Goal: Navigation & Orientation: Find specific page/section

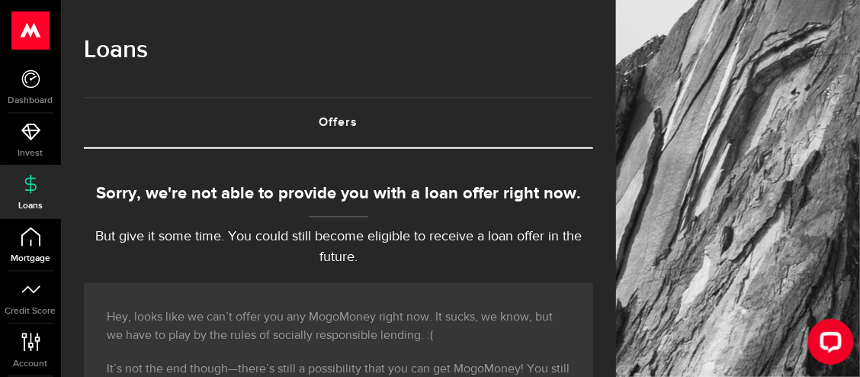
click at [21, 252] on link "Mortgage" at bounding box center [30, 245] width 61 height 52
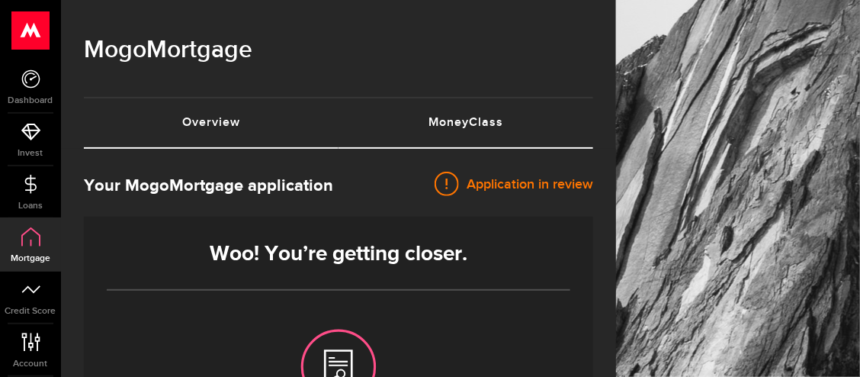
click at [470, 131] on link "MoneyClass (requires attention)" at bounding box center [465, 122] width 255 height 49
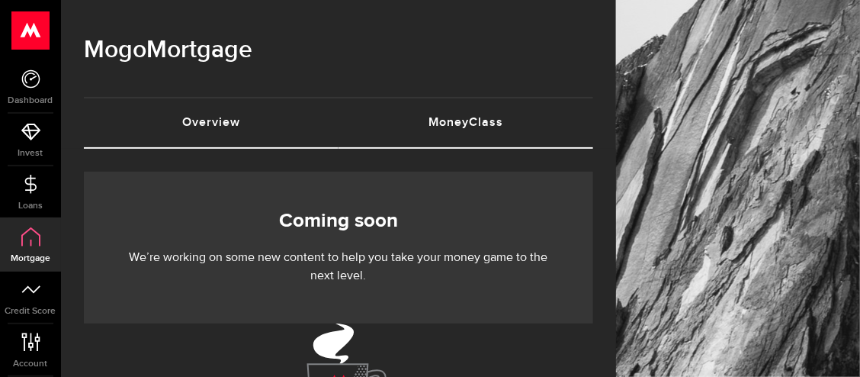
click at [219, 133] on link "Overview (requires attention)" at bounding box center [211, 122] width 255 height 49
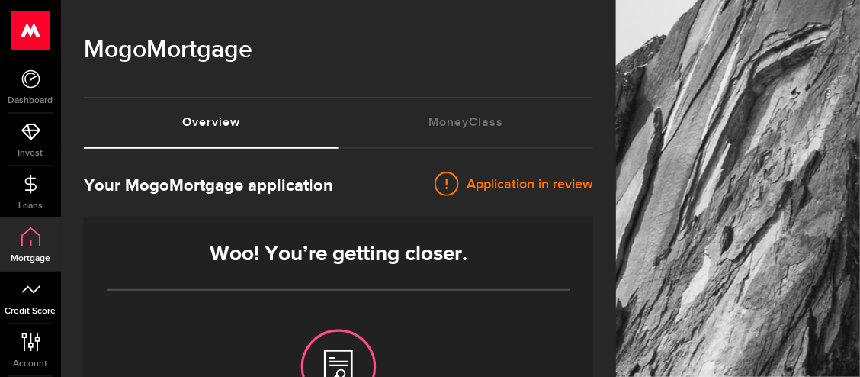
click at [21, 292] on icon at bounding box center [30, 289] width 19 height 19
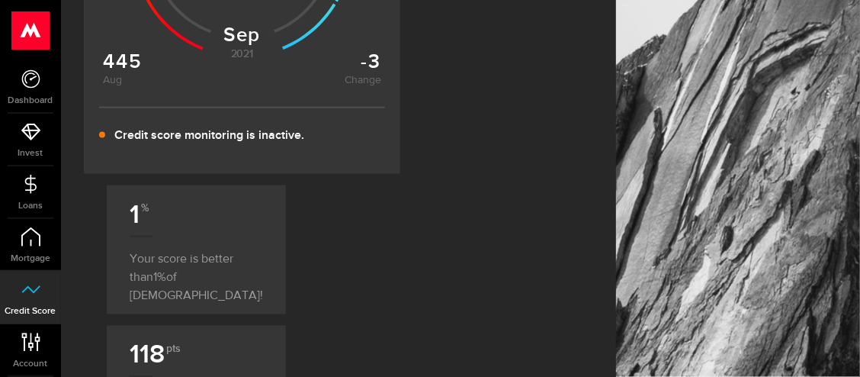
scroll to position [454, 0]
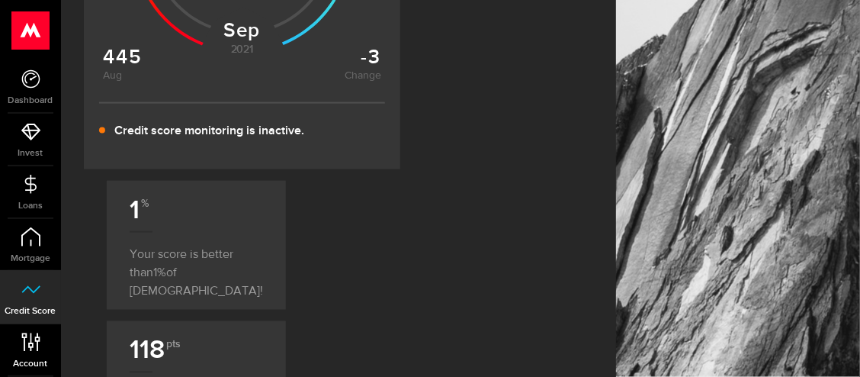
click at [28, 340] on icon at bounding box center [31, 341] width 21 height 19
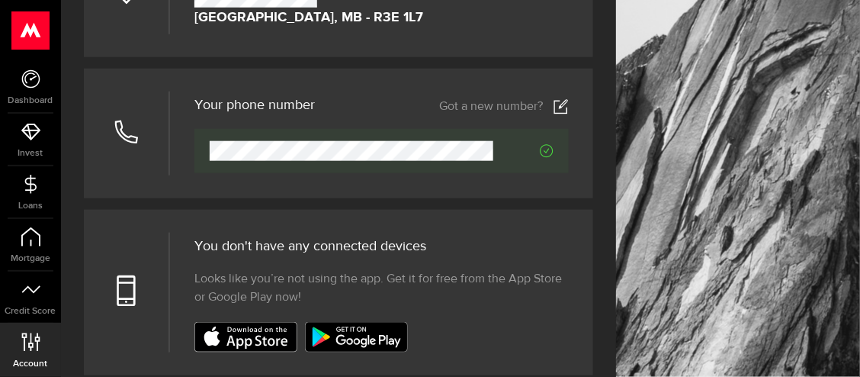
scroll to position [351, 0]
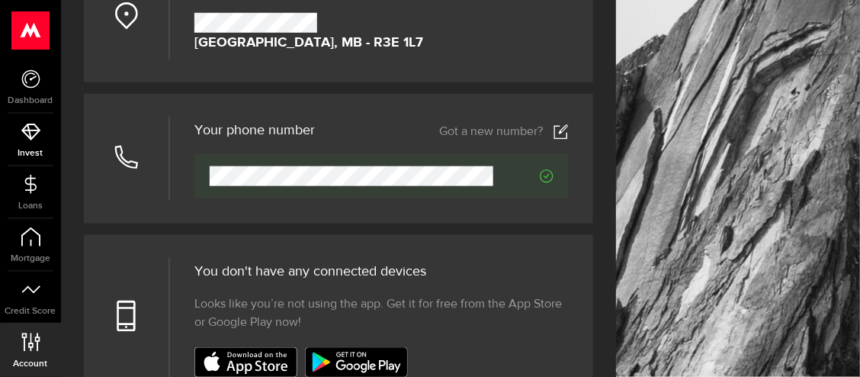
click at [36, 144] on link "Invest" at bounding box center [30, 140] width 61 height 52
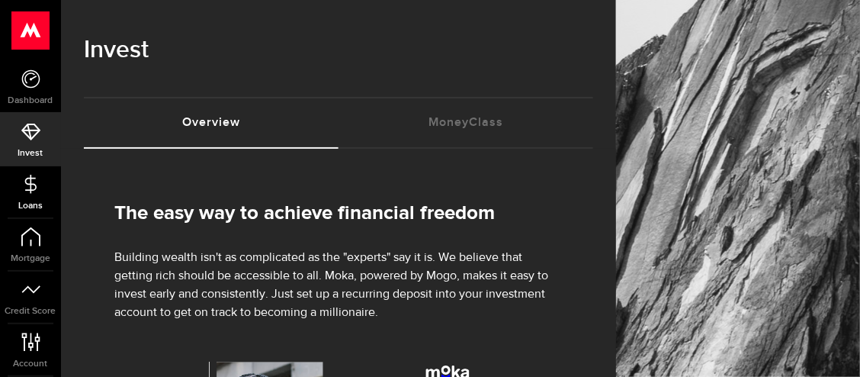
click at [30, 194] on link "Loans" at bounding box center [30, 192] width 61 height 52
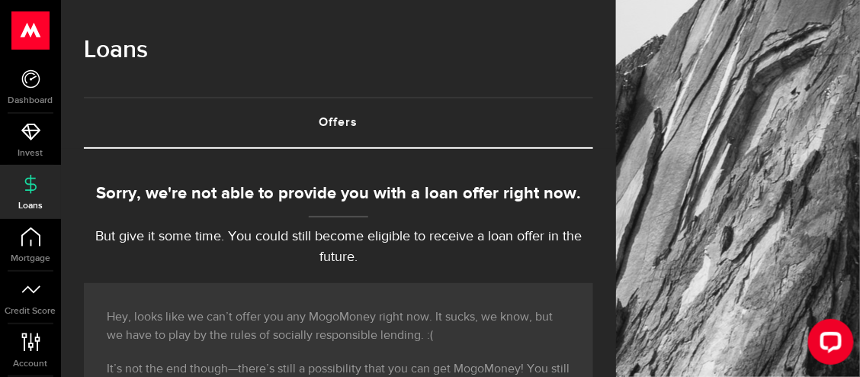
drag, startPoint x: 858, startPoint y: 107, endPoint x: 865, endPoint y: 148, distance: 41.1
click at [859, 148] on html ".ahcls-1,.ahcls-11,.ahcls-3,.ahcls-4{fill:#fff}.ahcls-1{fill-opacity:0}.ahcls-2…" at bounding box center [430, 188] width 860 height 377
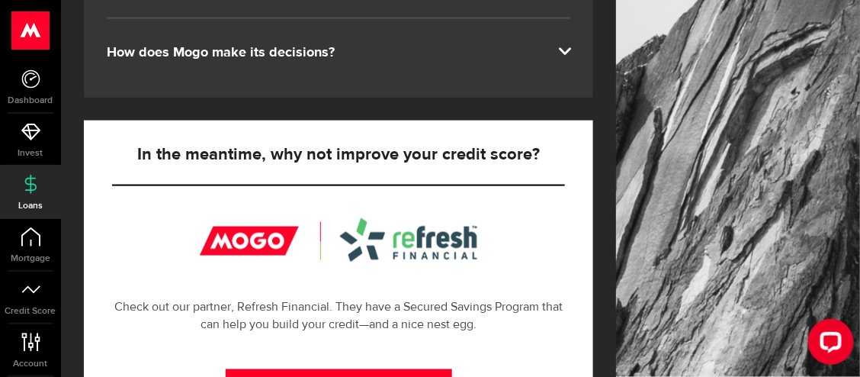
scroll to position [120, 0]
